Goal: Navigation & Orientation: Go to known website

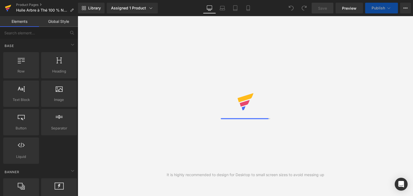
click at [9, 7] on icon at bounding box center [8, 6] width 6 height 3
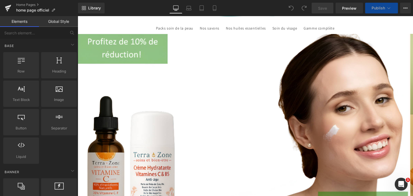
scroll to position [9, 0]
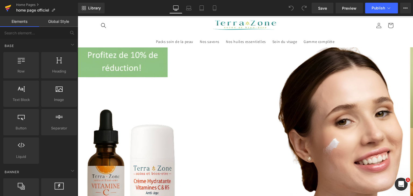
click at [5, 7] on icon at bounding box center [8, 7] width 6 height 13
